Goal: Task Accomplishment & Management: Use online tool/utility

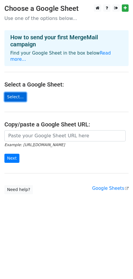
click at [15, 92] on link "Select..." at bounding box center [15, 96] width 22 height 9
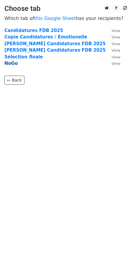
click at [11, 63] on strong "NoGo" at bounding box center [10, 63] width 13 height 5
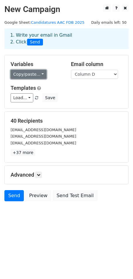
click at [36, 74] on link "Copy/paste..." at bounding box center [29, 74] width 36 height 9
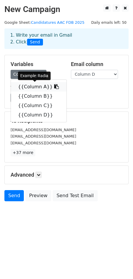
click at [54, 87] on icon at bounding box center [56, 86] width 5 height 5
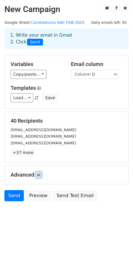
click at [39, 177] on icon at bounding box center [39, 175] width 4 height 4
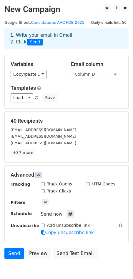
click at [43, 184] on input "Track Opens" at bounding box center [43, 184] width 4 height 4
checkbox input "true"
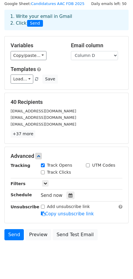
scroll to position [19, 0]
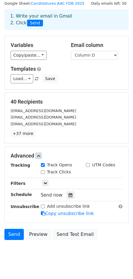
click at [43, 171] on input "Track Clicks" at bounding box center [43, 172] width 4 height 4
checkbox input "true"
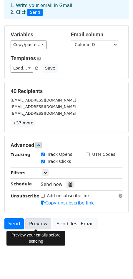
click at [42, 224] on link "Preview" at bounding box center [38, 223] width 26 height 11
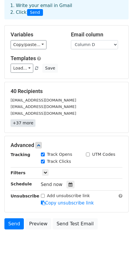
click at [26, 123] on link "+37 more" at bounding box center [23, 122] width 25 height 7
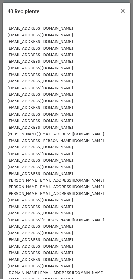
click at [44, 29] on small "radia.chorfi13@gmail.com" at bounding box center [39, 28] width 65 height 4
